Goal: Find specific page/section: Find specific page/section

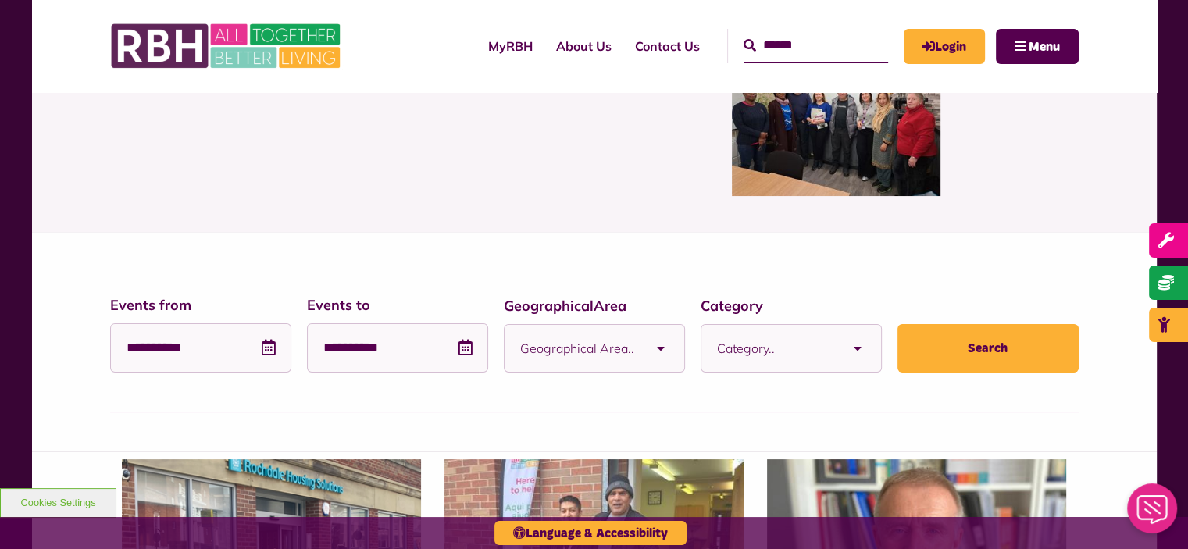
scroll to position [78, 0]
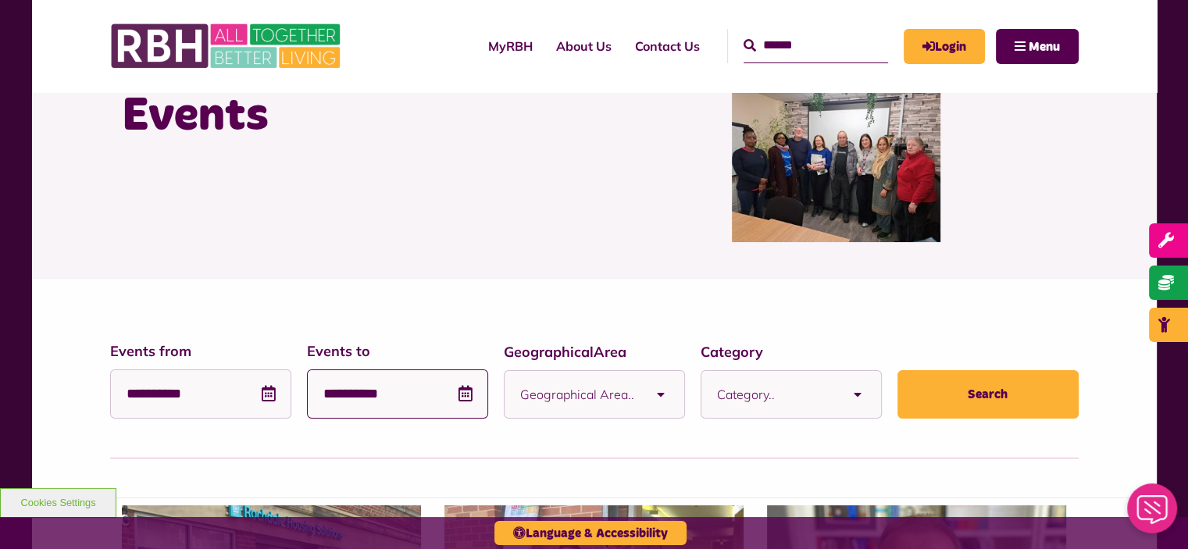
click at [321, 390] on input "**********" at bounding box center [397, 394] width 181 height 49
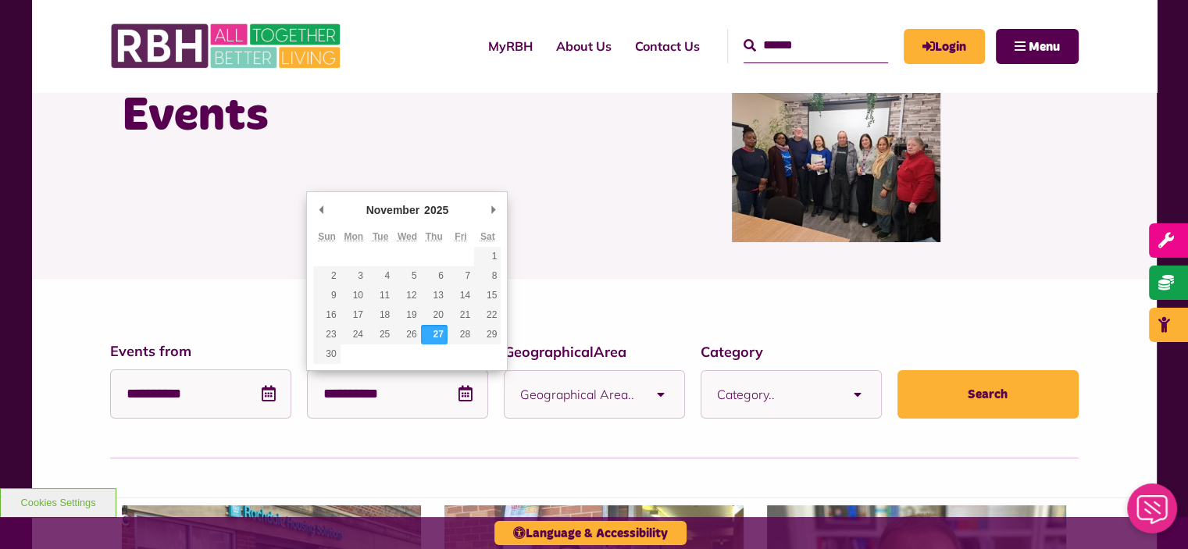
click at [574, 244] on div "Events" at bounding box center [594, 164] width 969 height 219
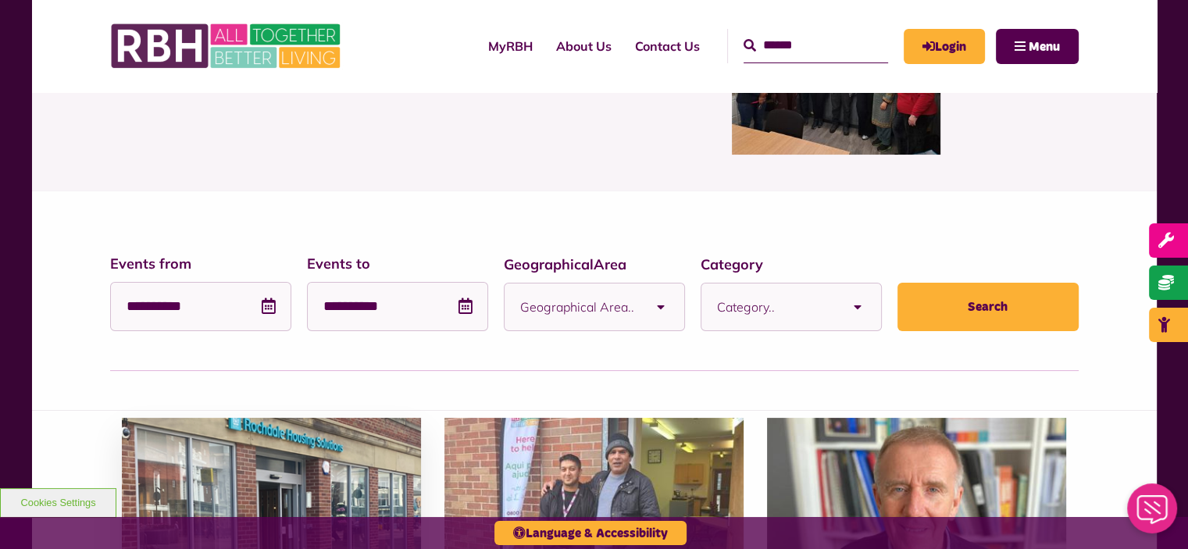
scroll to position [313, 0]
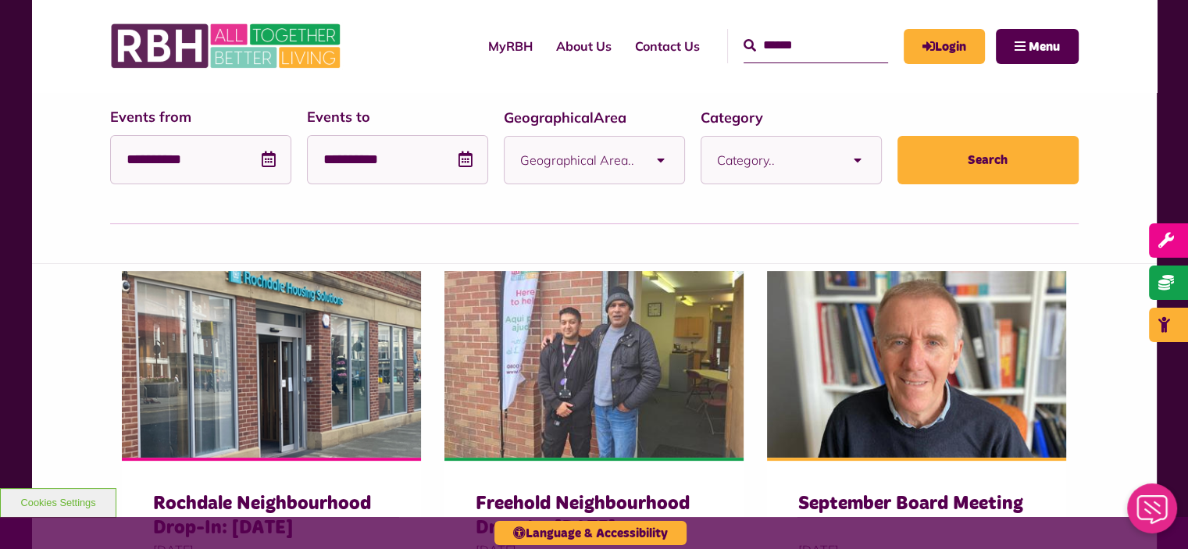
drag, startPoint x: 630, startPoint y: 162, endPoint x: 627, endPoint y: 172, distance: 10.4
click at [628, 171] on span "Geographical Area.." at bounding box center [578, 160] width 117 height 47
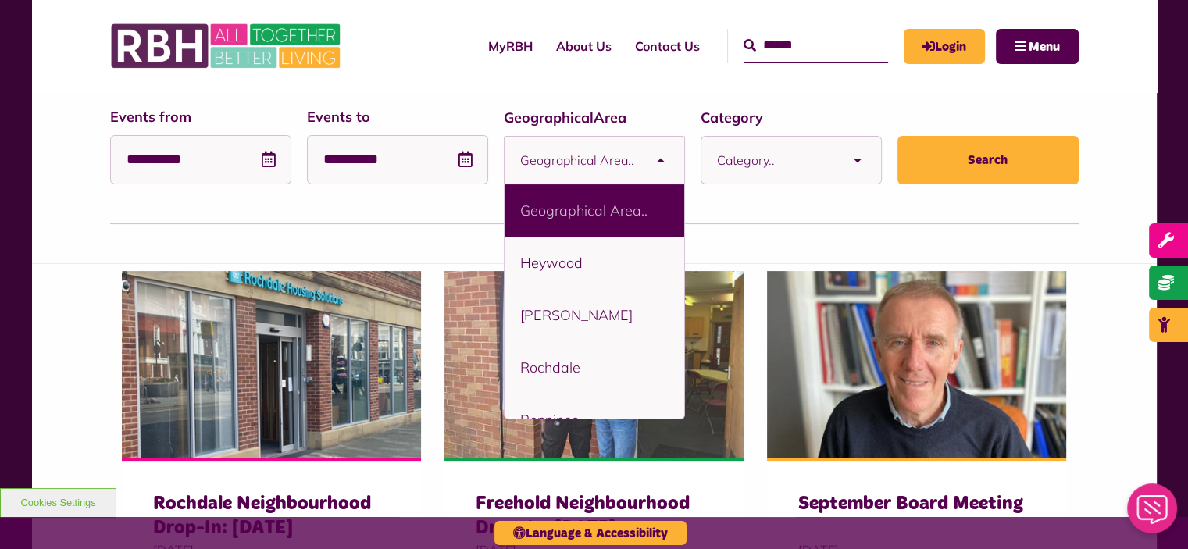
click at [603, 241] on li "Heywood" at bounding box center [595, 263] width 180 height 52
select select "****"
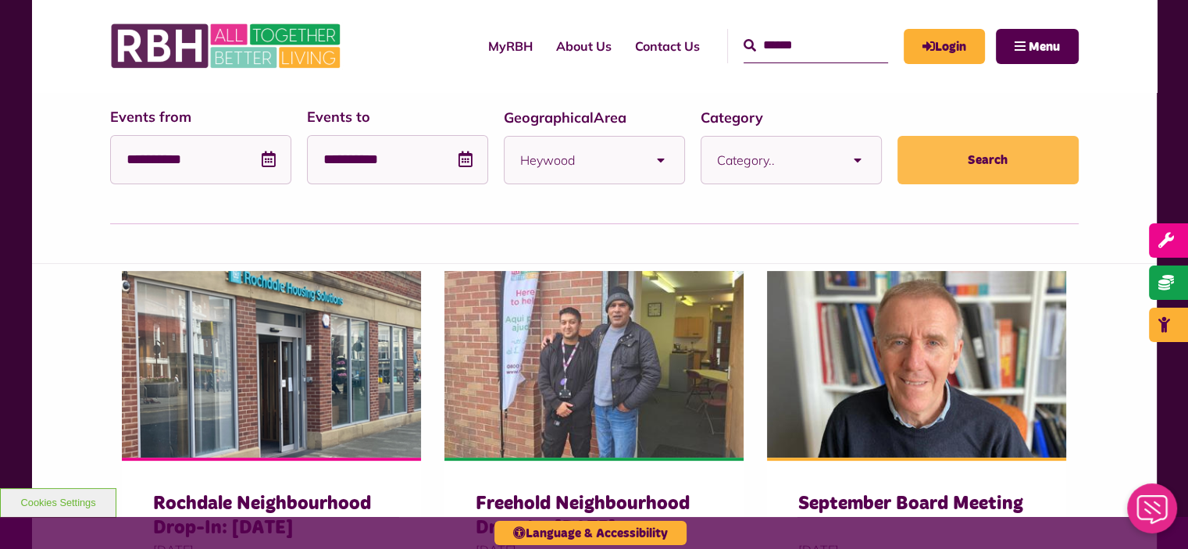
click at [960, 156] on button "Search" at bounding box center [988, 160] width 181 height 48
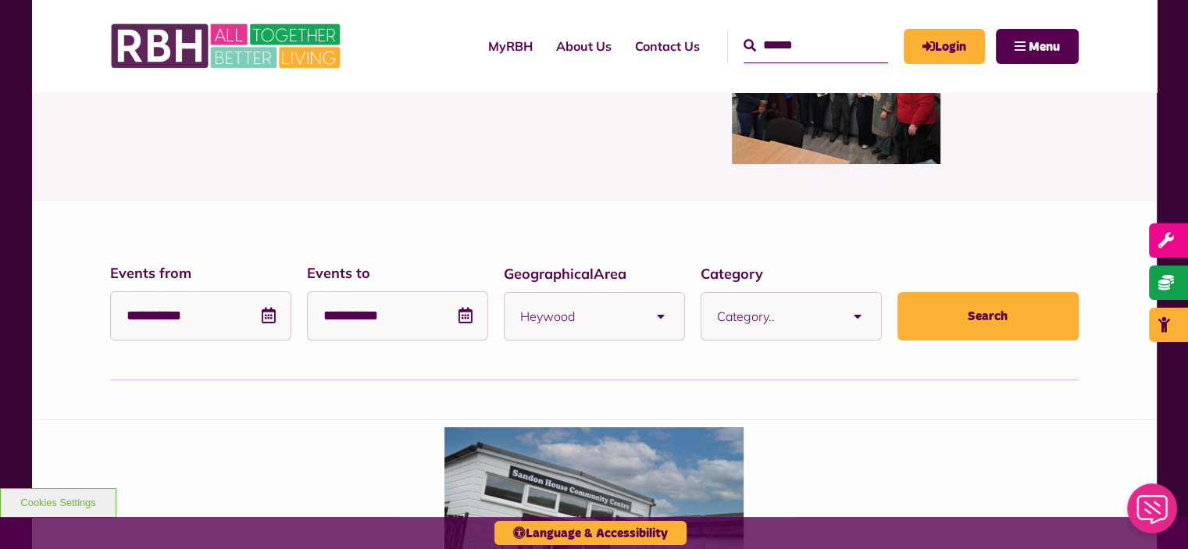
click at [616, 302] on span "Heywood" at bounding box center [578, 316] width 117 height 47
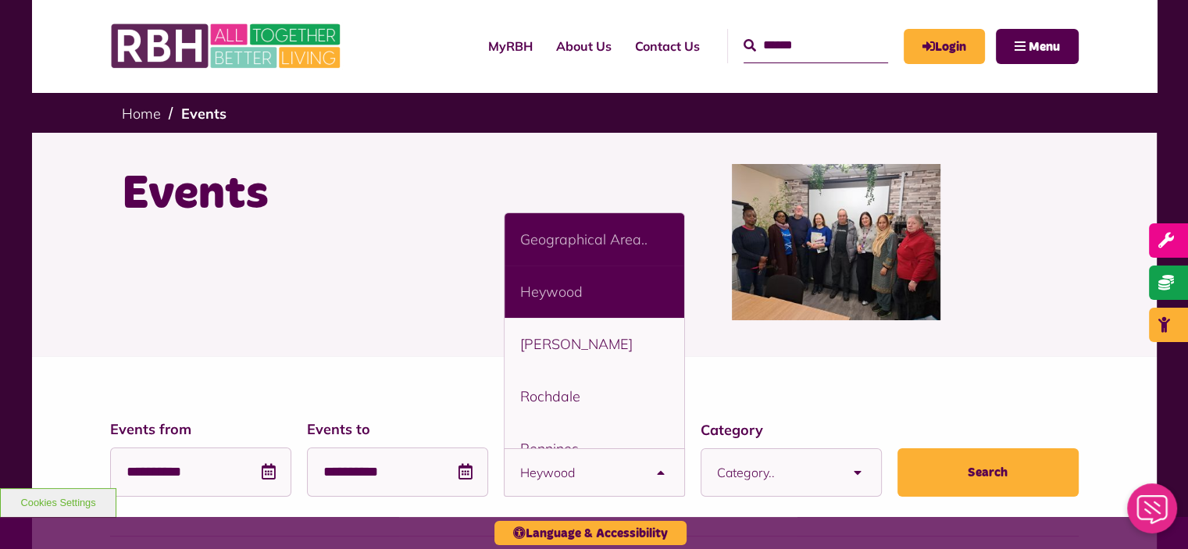
click at [606, 238] on li "Geographical Area.." at bounding box center [595, 239] width 180 height 52
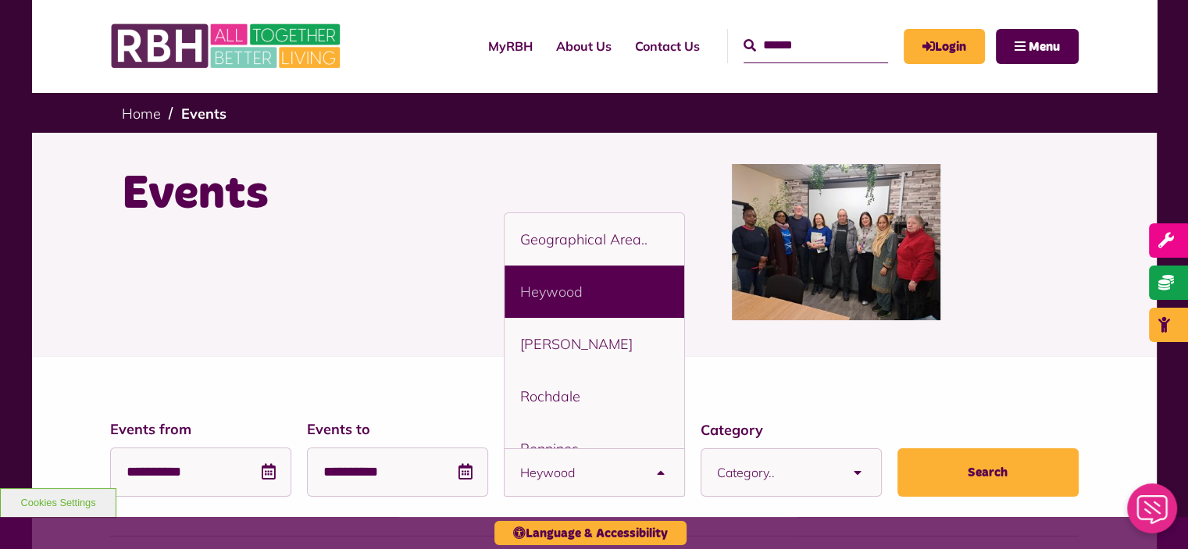
select select "Single select"
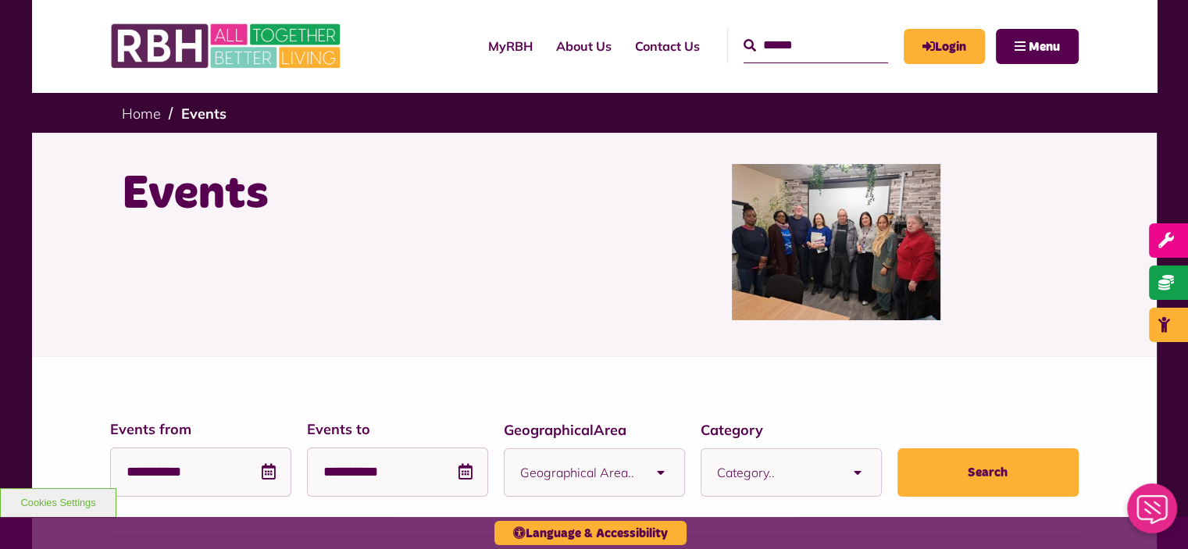
click at [753, 469] on span "Category.." at bounding box center [775, 472] width 117 height 47
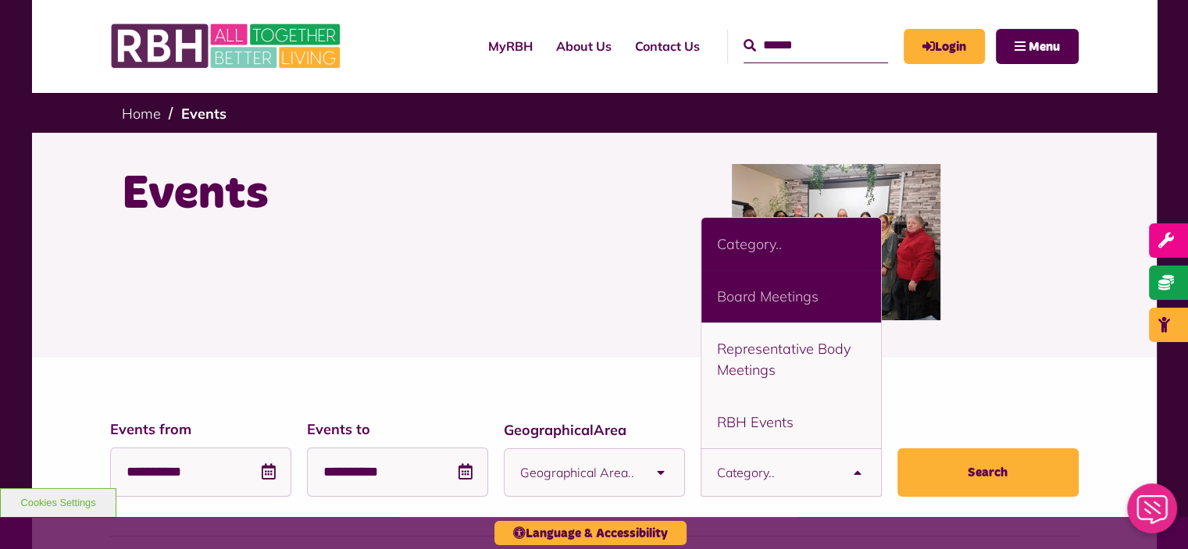
click at [804, 307] on li "Board Meetings" at bounding box center [792, 296] width 180 height 52
select select "****"
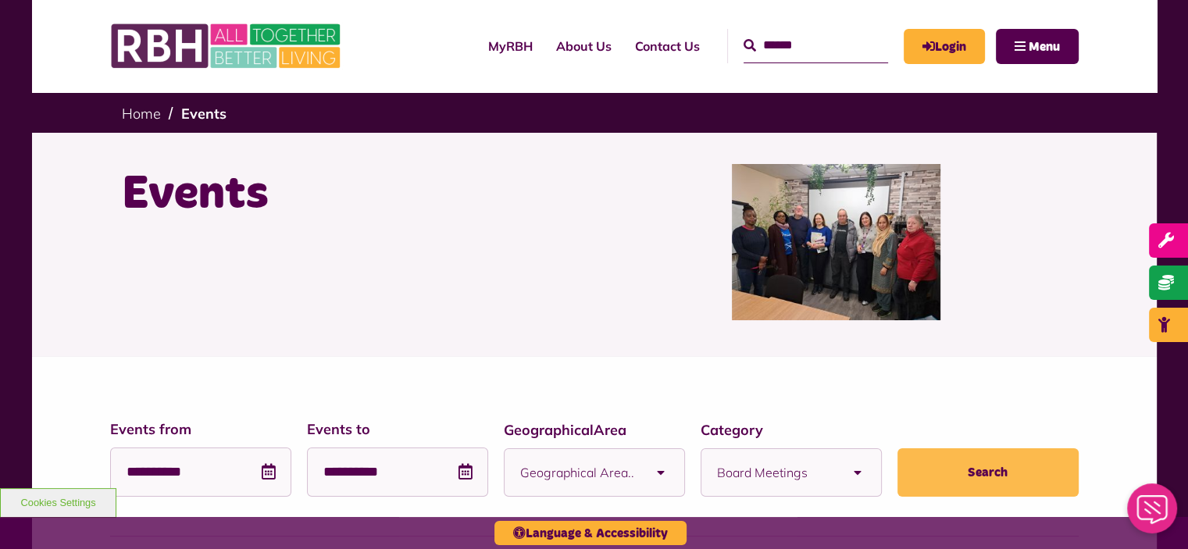
click at [964, 472] on button "Search" at bounding box center [988, 472] width 181 height 48
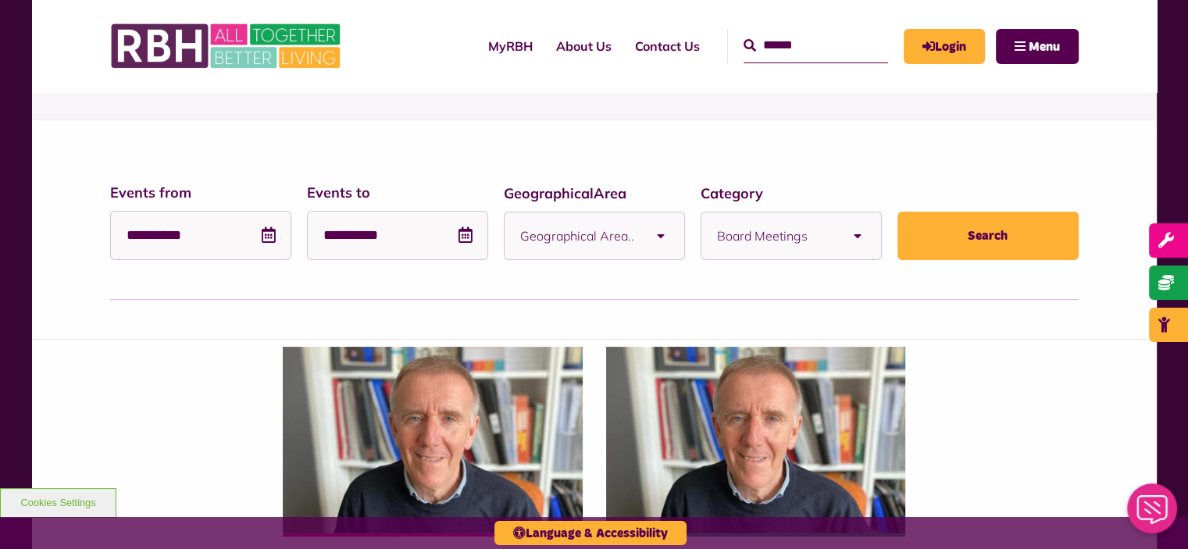
scroll to position [234, 0]
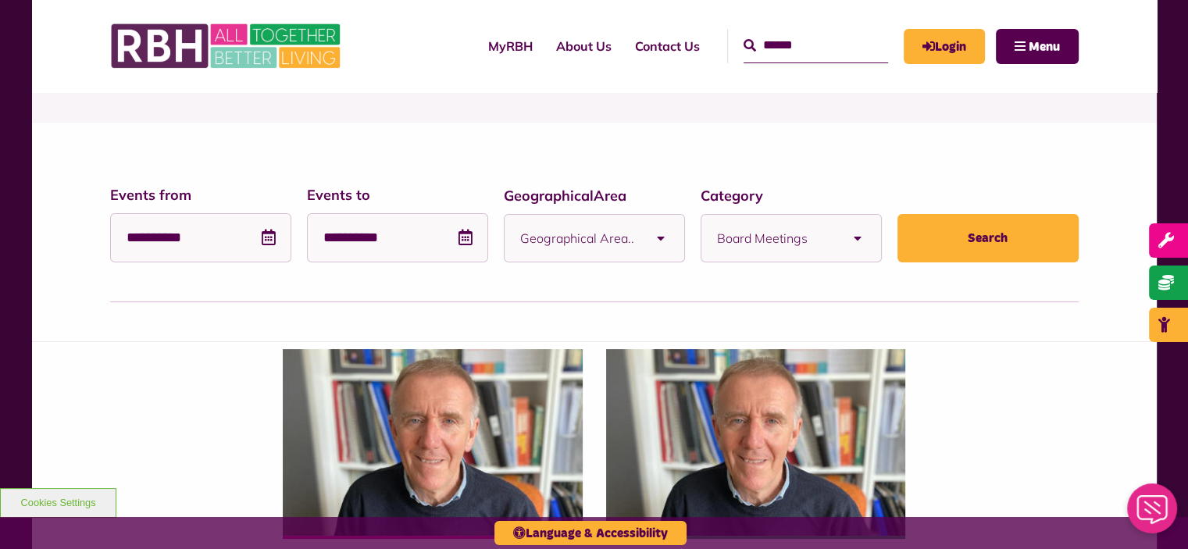
click at [797, 225] on span "Board Meetings" at bounding box center [775, 238] width 117 height 47
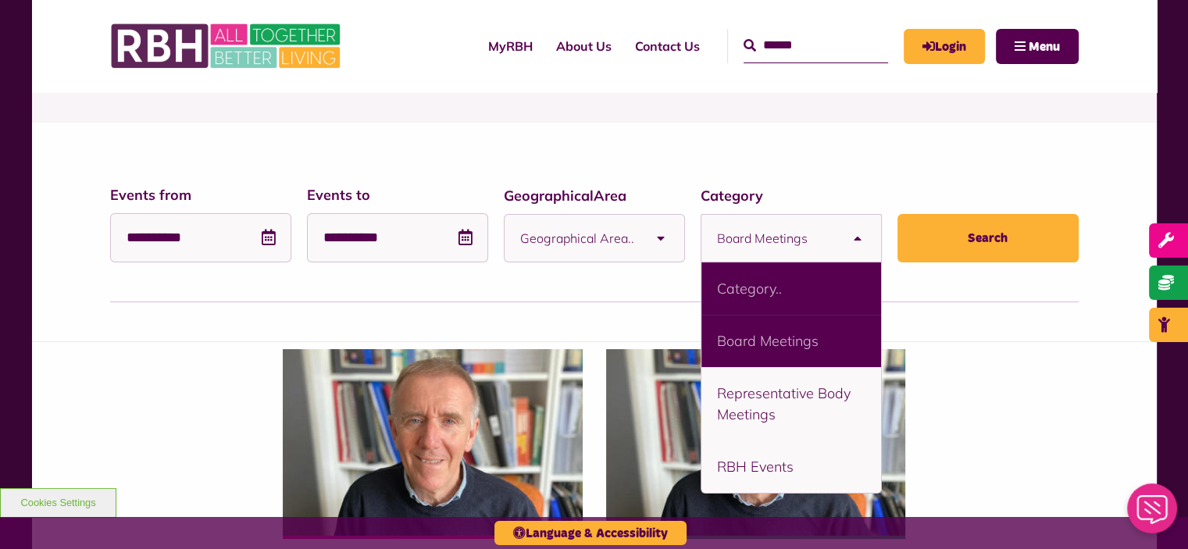
click at [773, 281] on li "Category.." at bounding box center [792, 289] width 180 height 52
select select "Single select"
